Goal: Information Seeking & Learning: Find specific fact

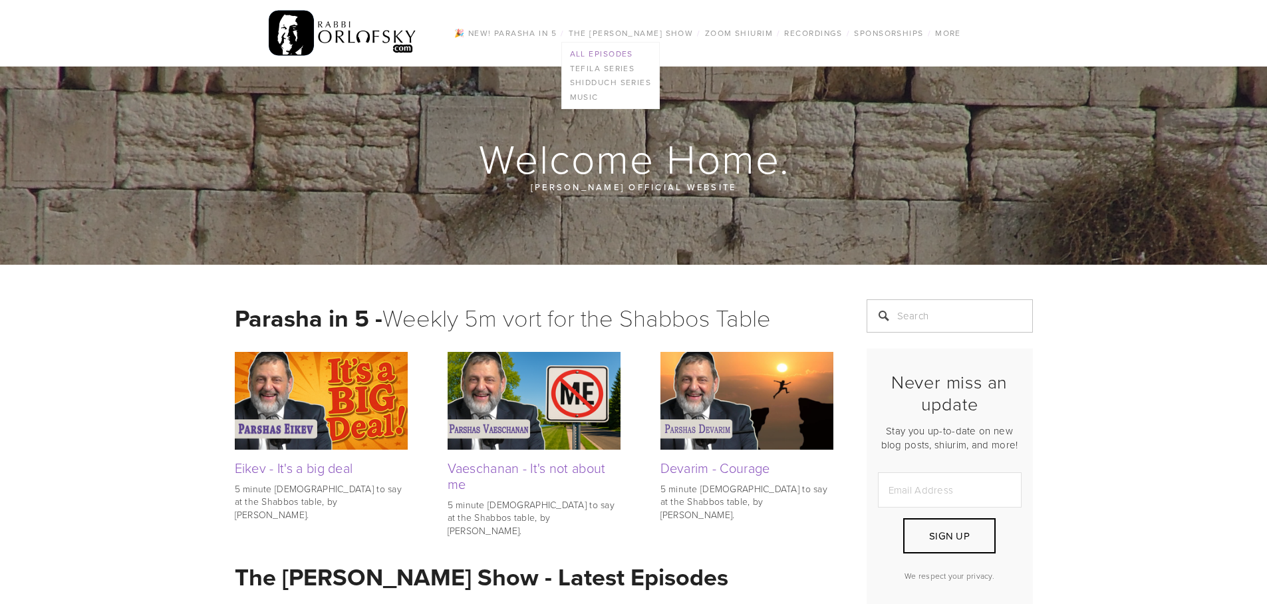
click at [616, 52] on link "All Episodes" at bounding box center [611, 54] width 98 height 15
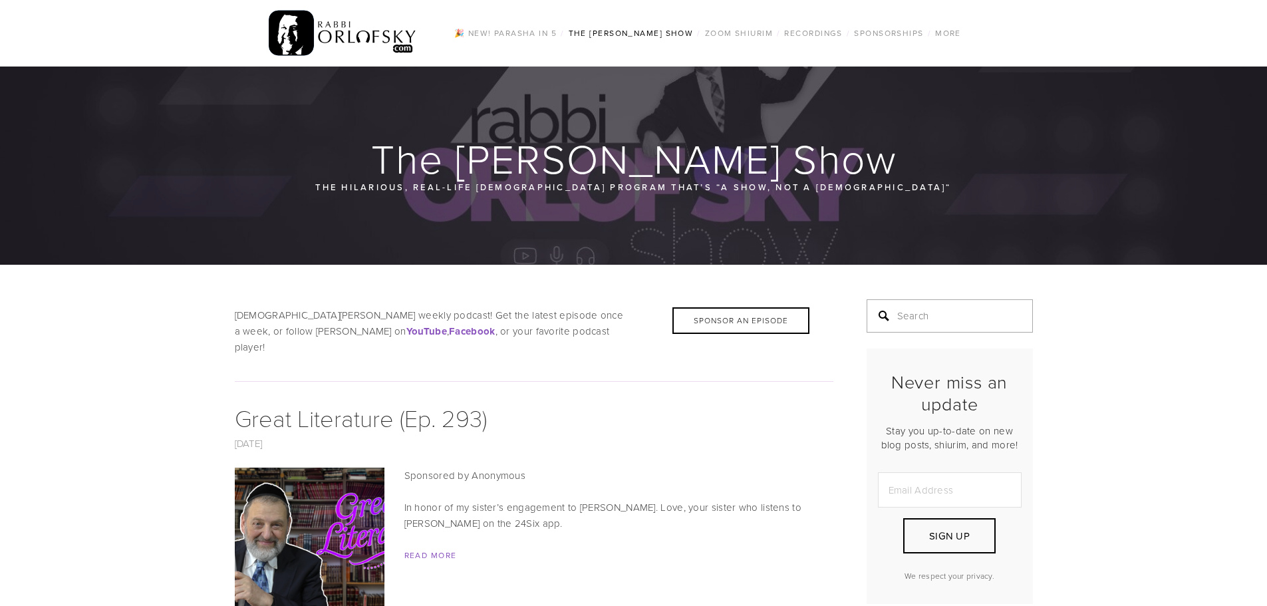
click at [910, 317] on input "Search" at bounding box center [950, 315] width 166 height 33
click at [942, 317] on input "Search" at bounding box center [950, 315] width 166 height 33
type input "pesach confusion"
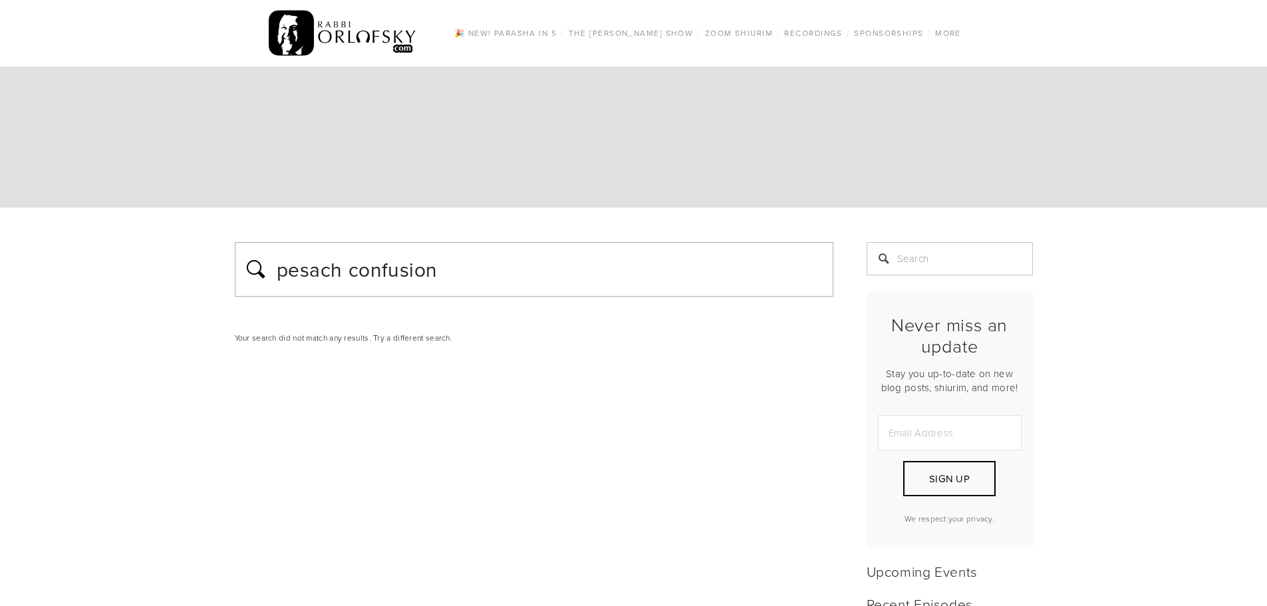
click at [308, 275] on input "pesach confusion" at bounding box center [550, 269] width 550 height 33
drag, startPoint x: 509, startPoint y: 268, endPoint x: 271, endPoint y: 278, distance: 239.0
click at [271, 278] on div "pesach confusion" at bounding box center [534, 269] width 599 height 55
drag, startPoint x: 455, startPoint y: 278, endPoint x: 247, endPoint y: 275, distance: 207.5
click at [247, 275] on div "complain complain" at bounding box center [534, 269] width 599 height 55
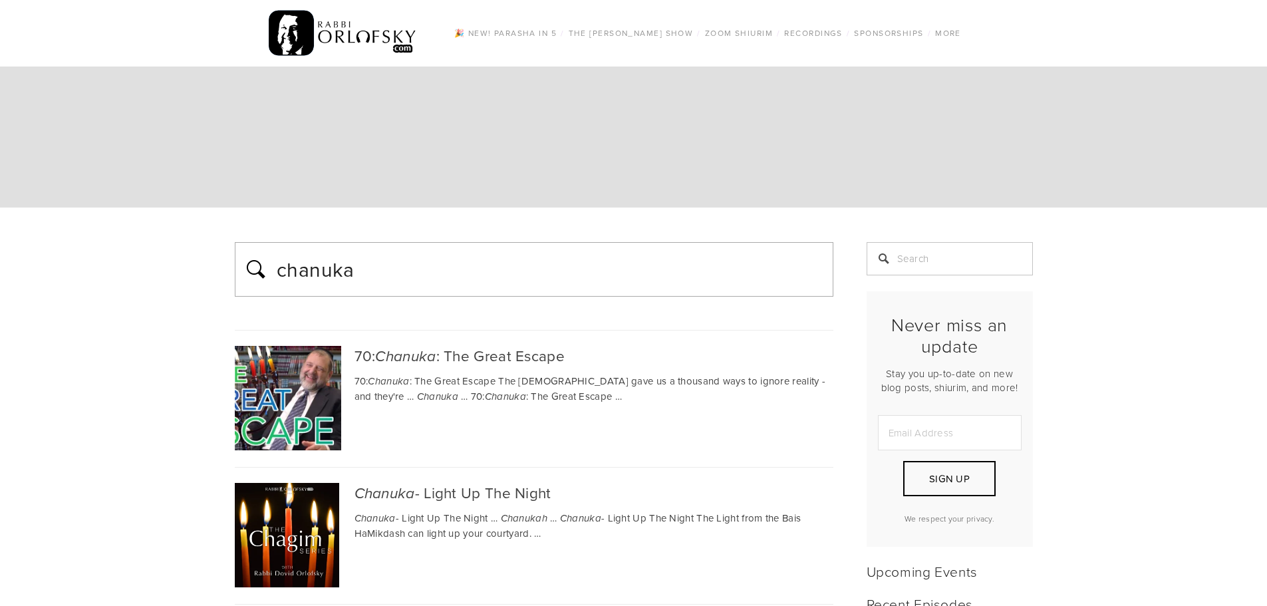
click at [390, 266] on input "chanuka" at bounding box center [550, 269] width 550 height 33
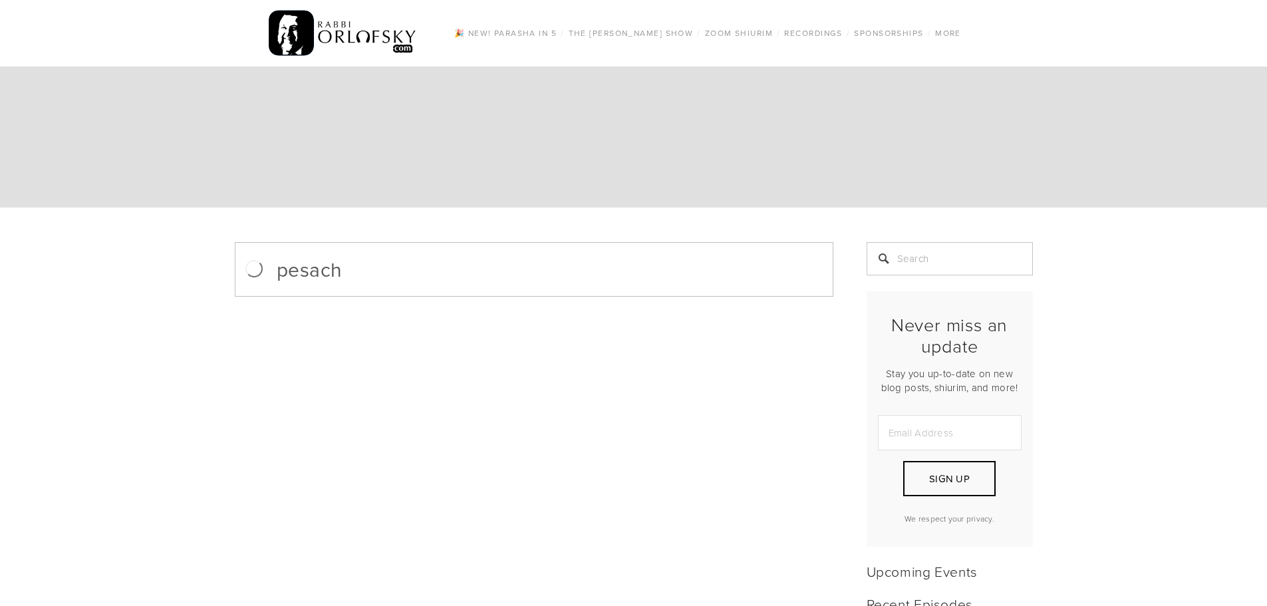
drag, startPoint x: 341, startPoint y: 317, endPoint x: 530, endPoint y: 587, distance: 329.6
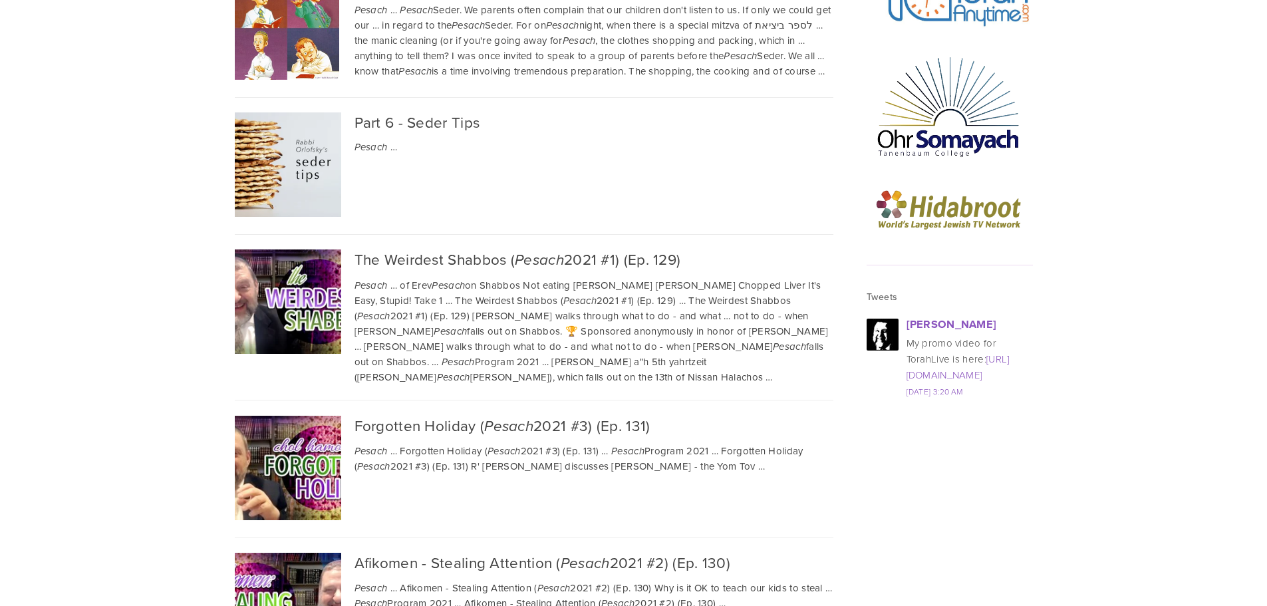
scroll to position [15, 0]
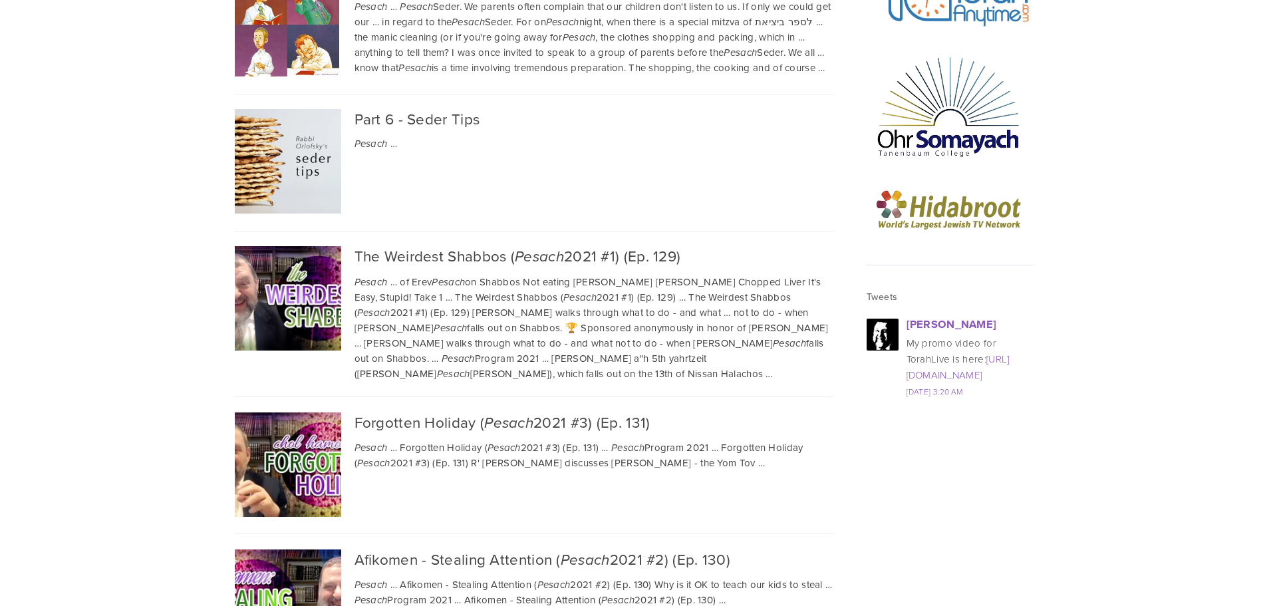
click at [859, 335] on div "Rabbi Dovid Orlofsky My promo video for TorahLive is here: https://t.co/DVYrfT7…" at bounding box center [949, 370] width 189 height 119
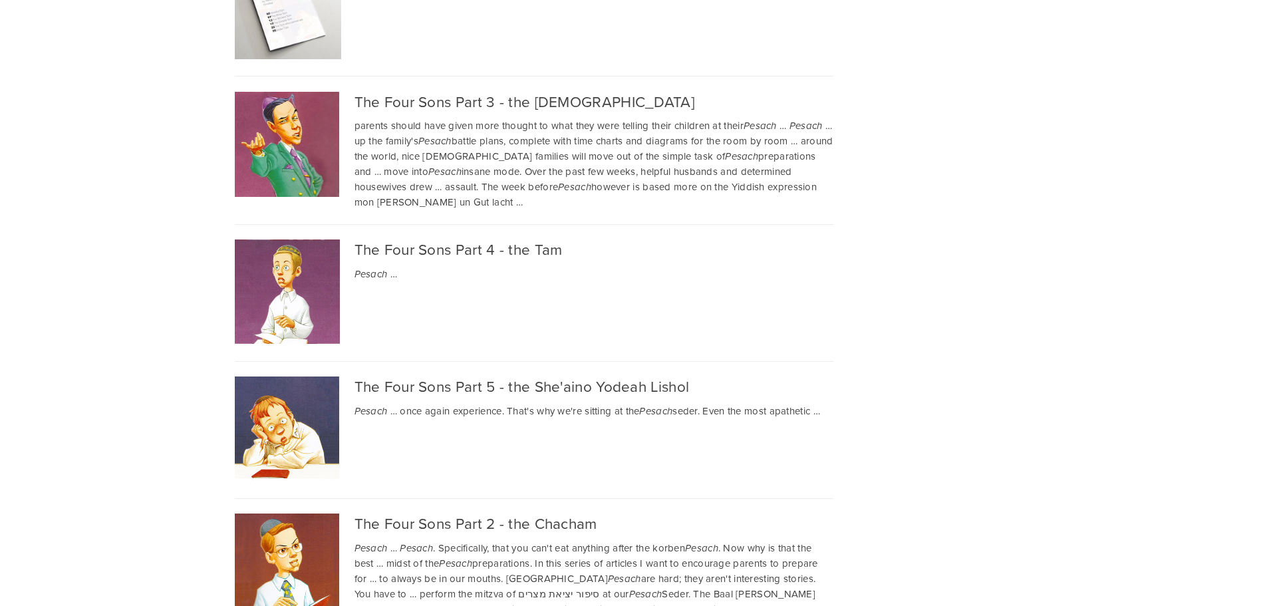
scroll to position [2794, 0]
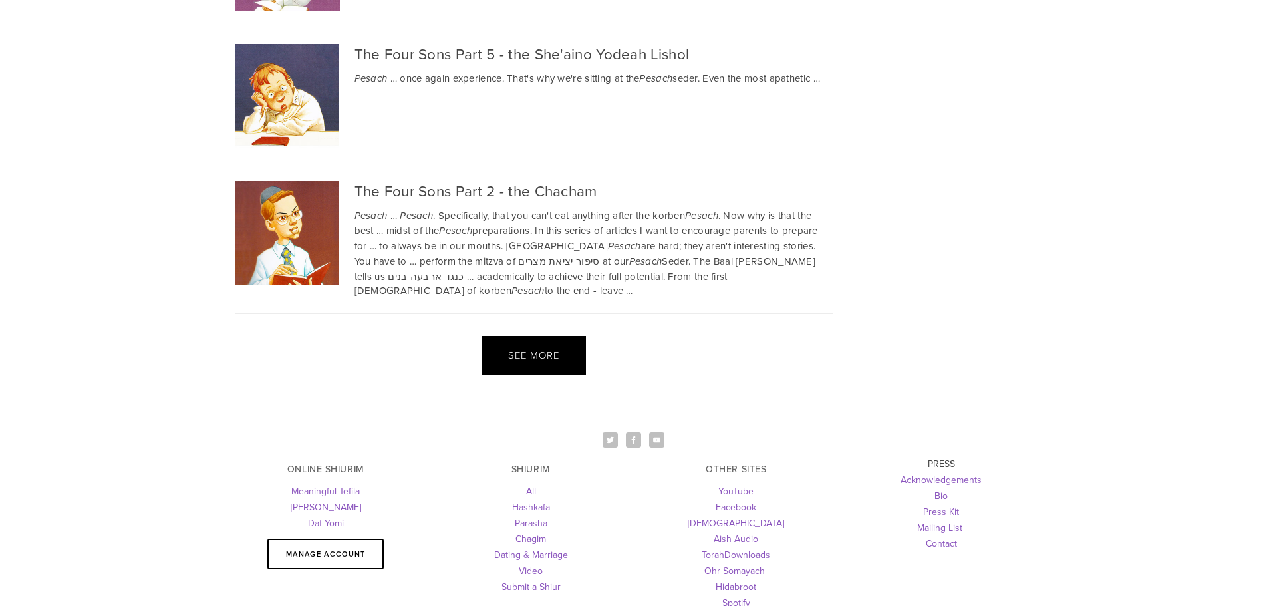
click at [529, 336] on div "See more" at bounding box center [534, 355] width 104 height 39
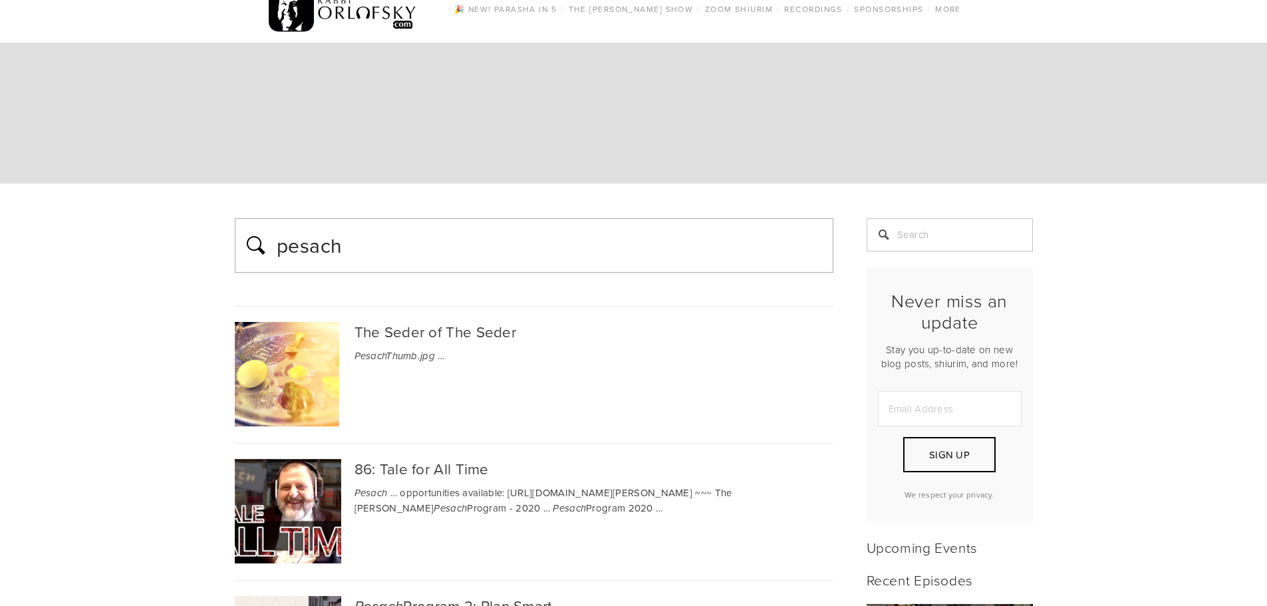
scroll to position [0, 0]
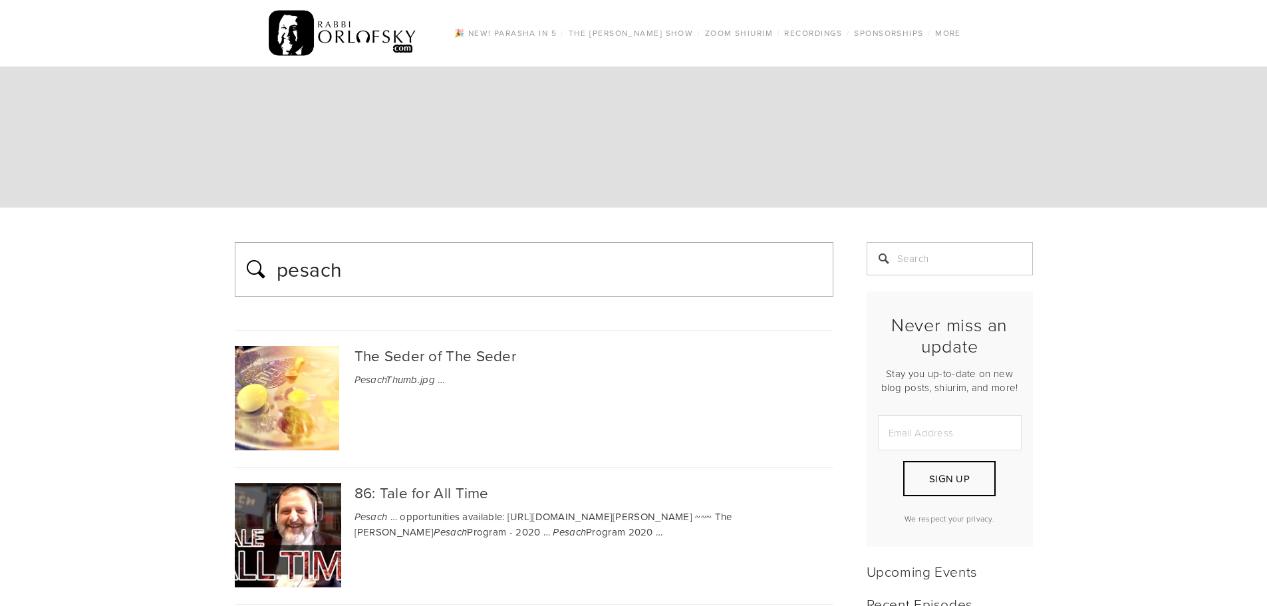
click at [547, 279] on input "pesach" at bounding box center [550, 269] width 550 height 33
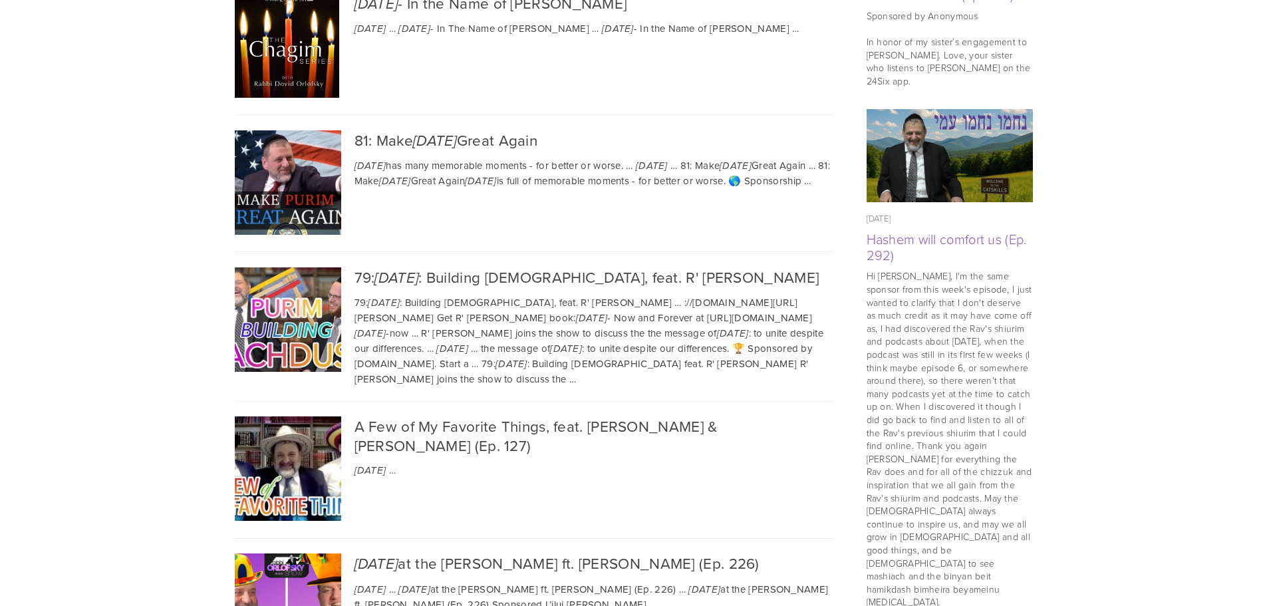
scroll to position [255, 0]
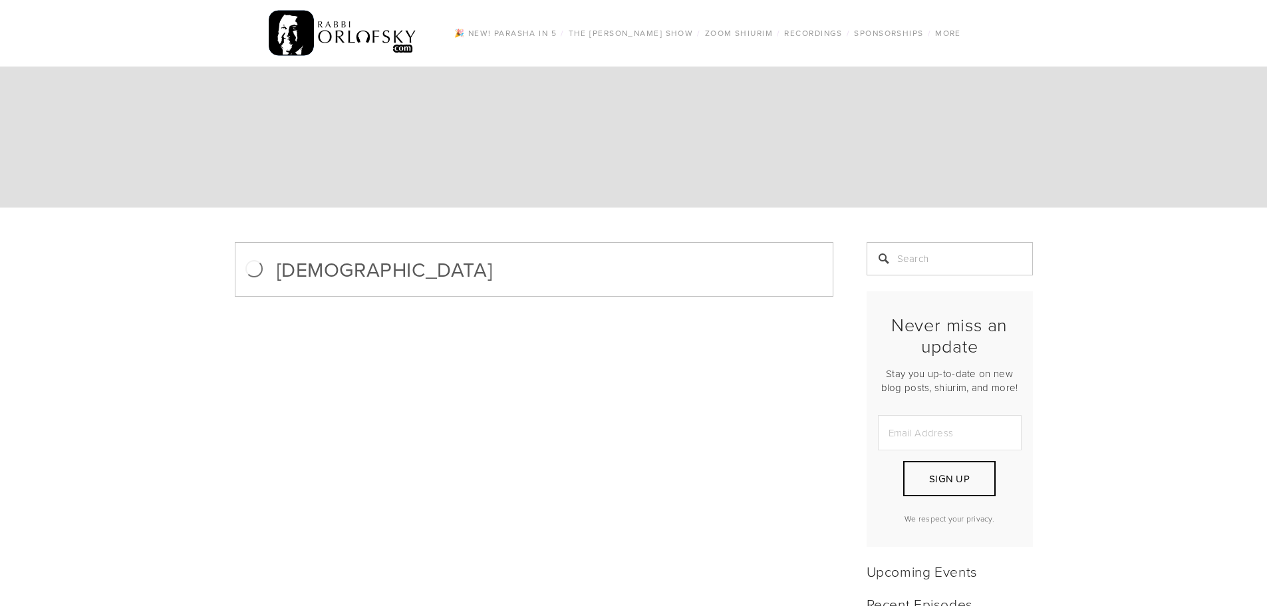
type input "purimdf"
click at [369, 32] on img at bounding box center [343, 33] width 148 height 52
